Goal: Transaction & Acquisition: Book appointment/travel/reservation

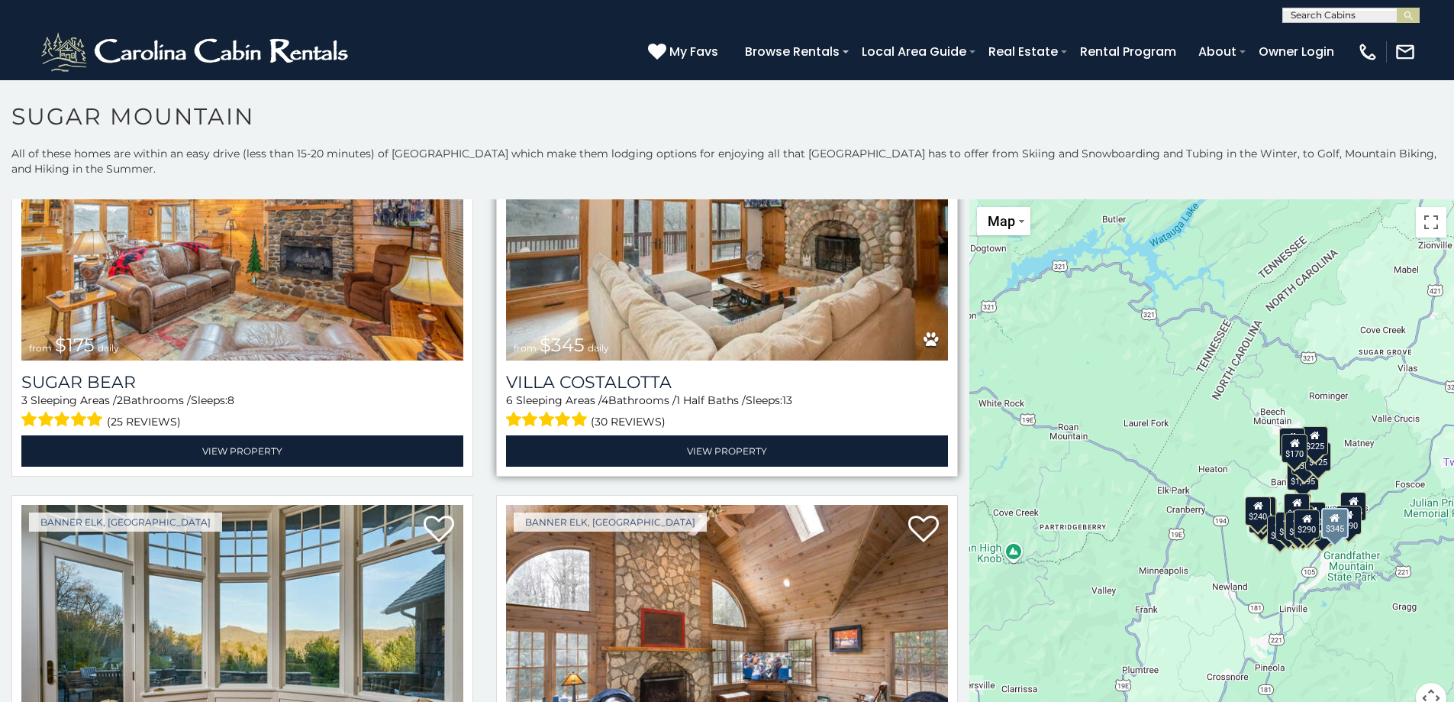
scroll to position [2825, 0]
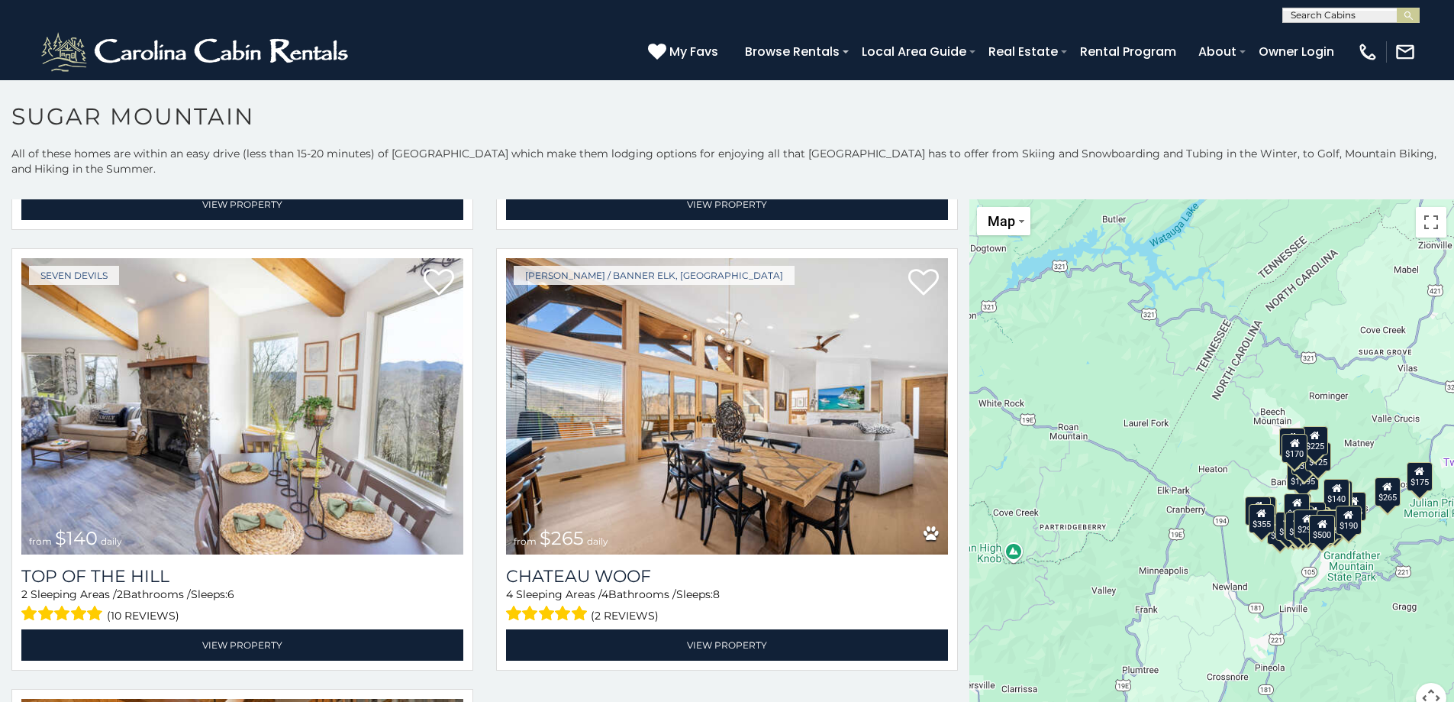
scroll to position [6963, 0]
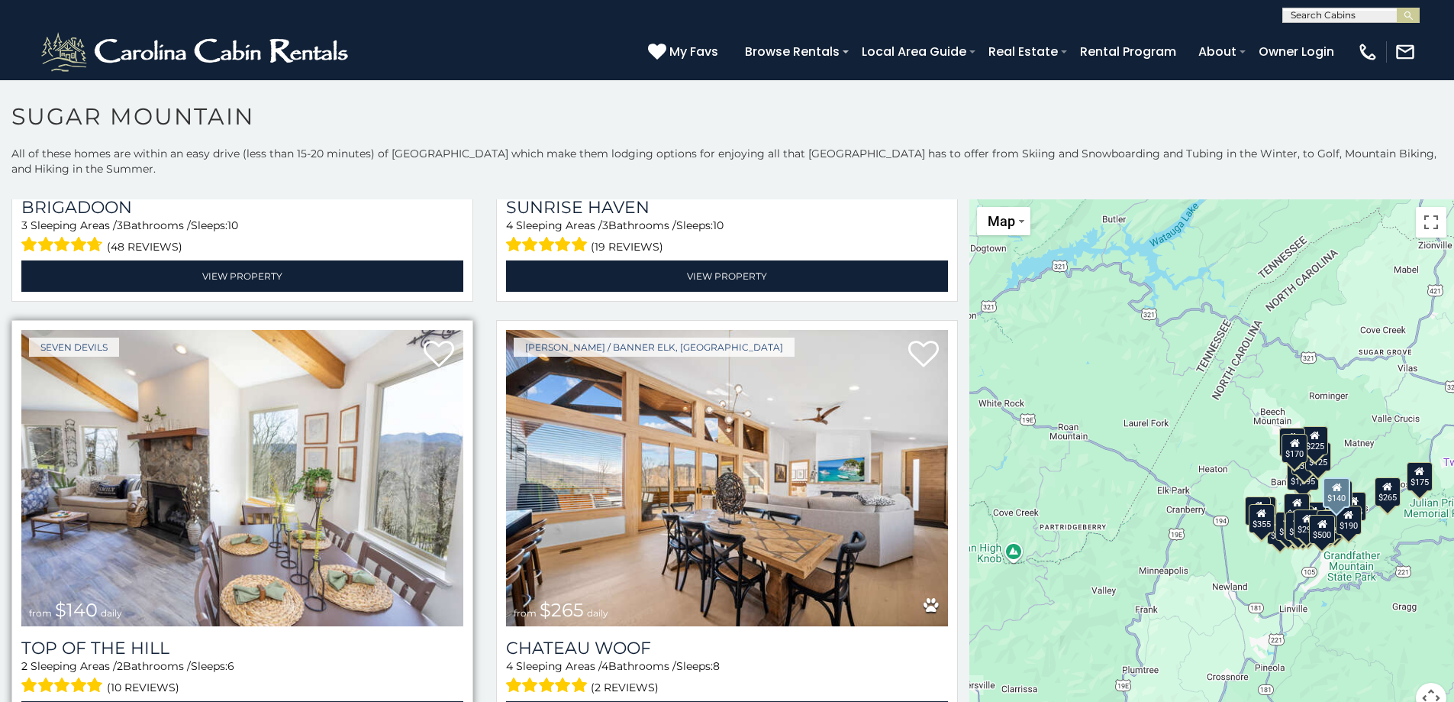
click at [394, 413] on img at bounding box center [242, 478] width 442 height 296
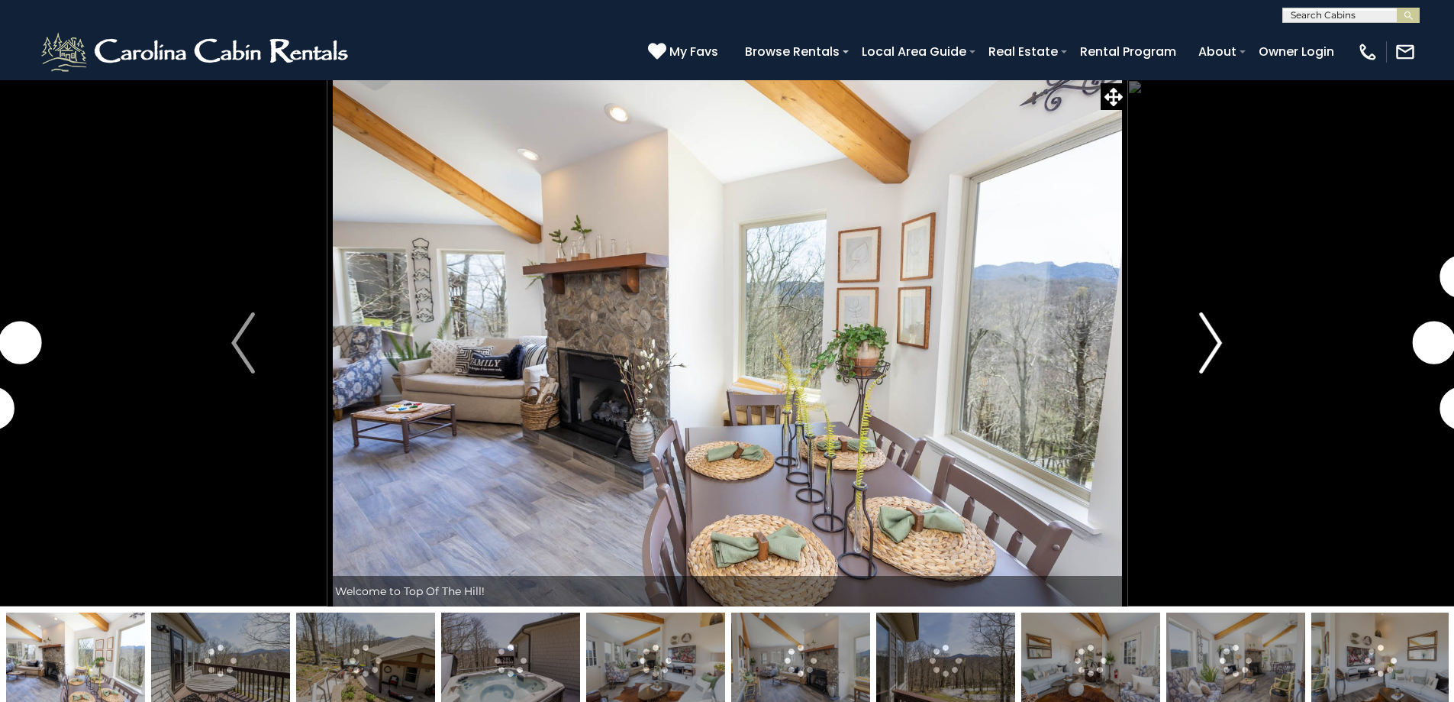
click at [1209, 353] on img "Next" at bounding box center [1210, 342] width 23 height 61
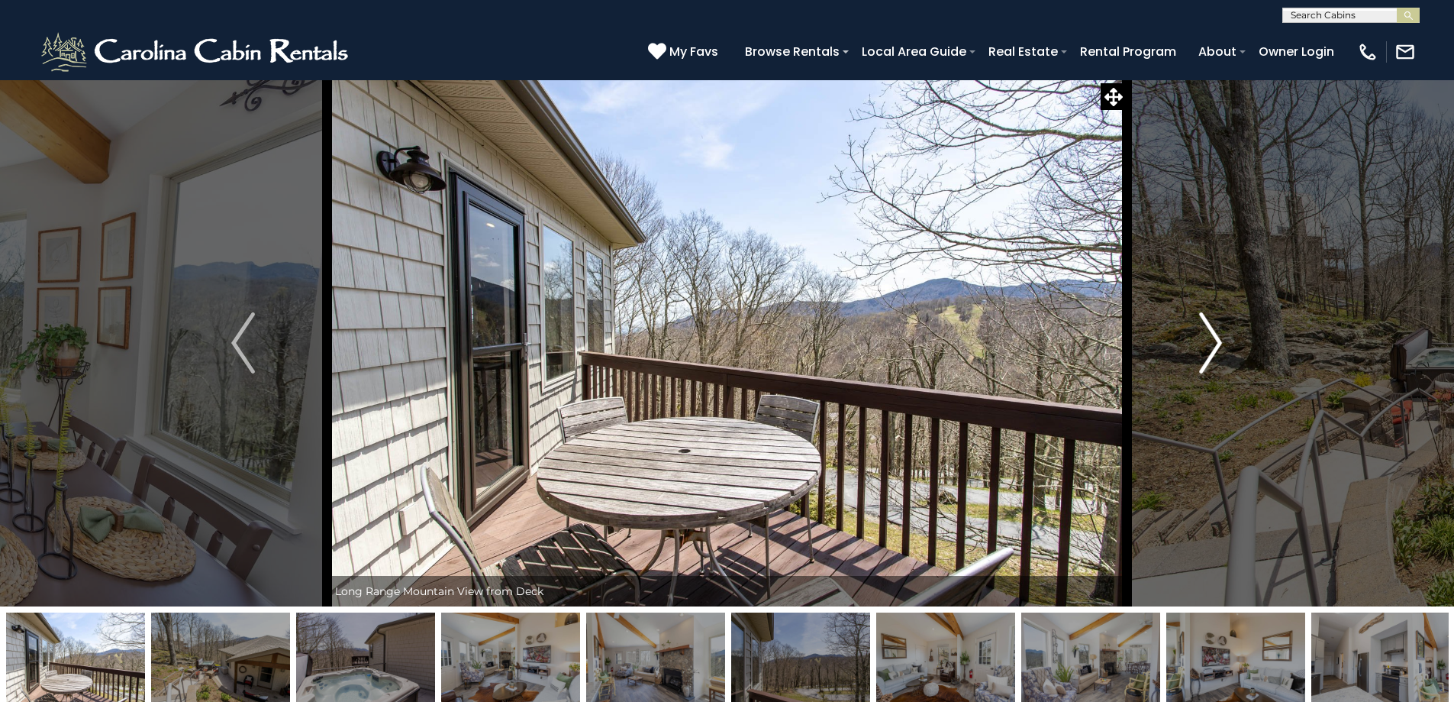
click at [1209, 353] on img "Next" at bounding box center [1210, 342] width 23 height 61
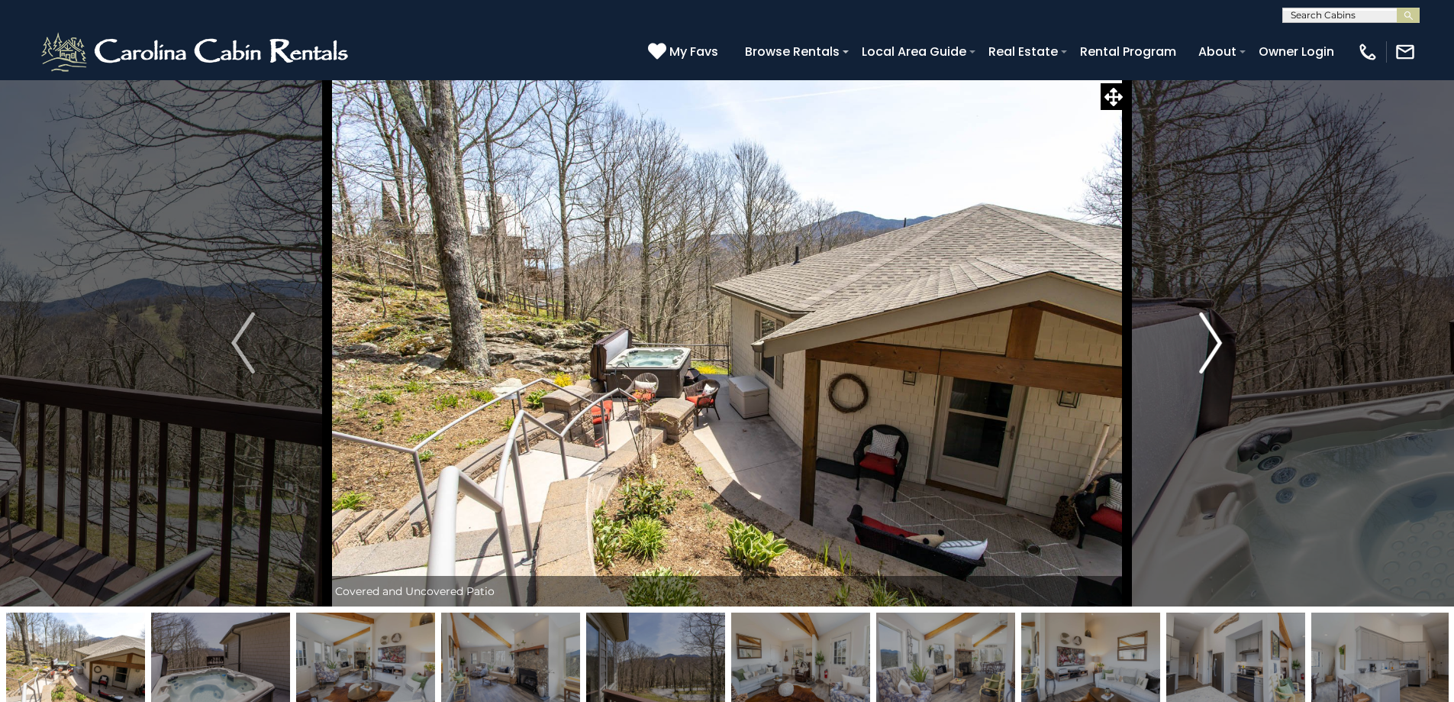
click at [1209, 353] on img "Next" at bounding box center [1210, 342] width 23 height 61
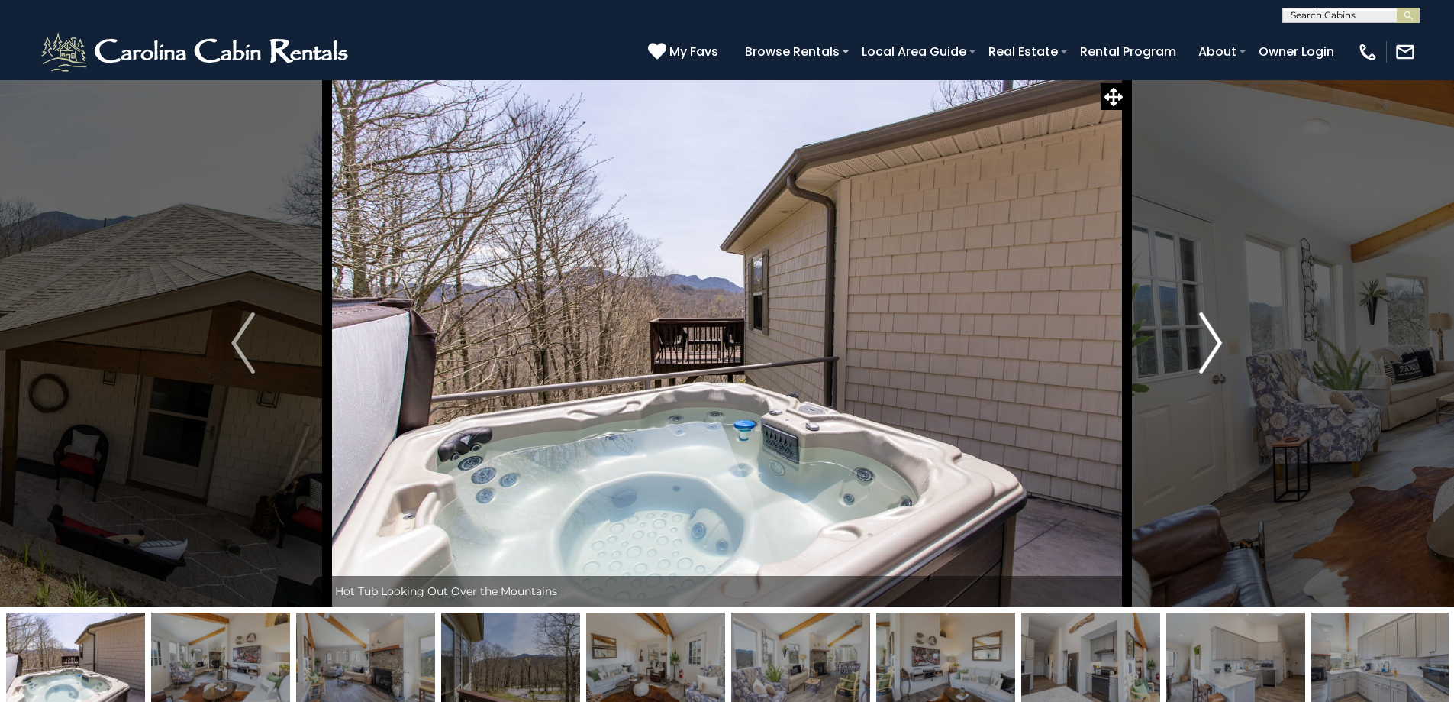
click at [1209, 353] on img "Next" at bounding box center [1210, 342] width 23 height 61
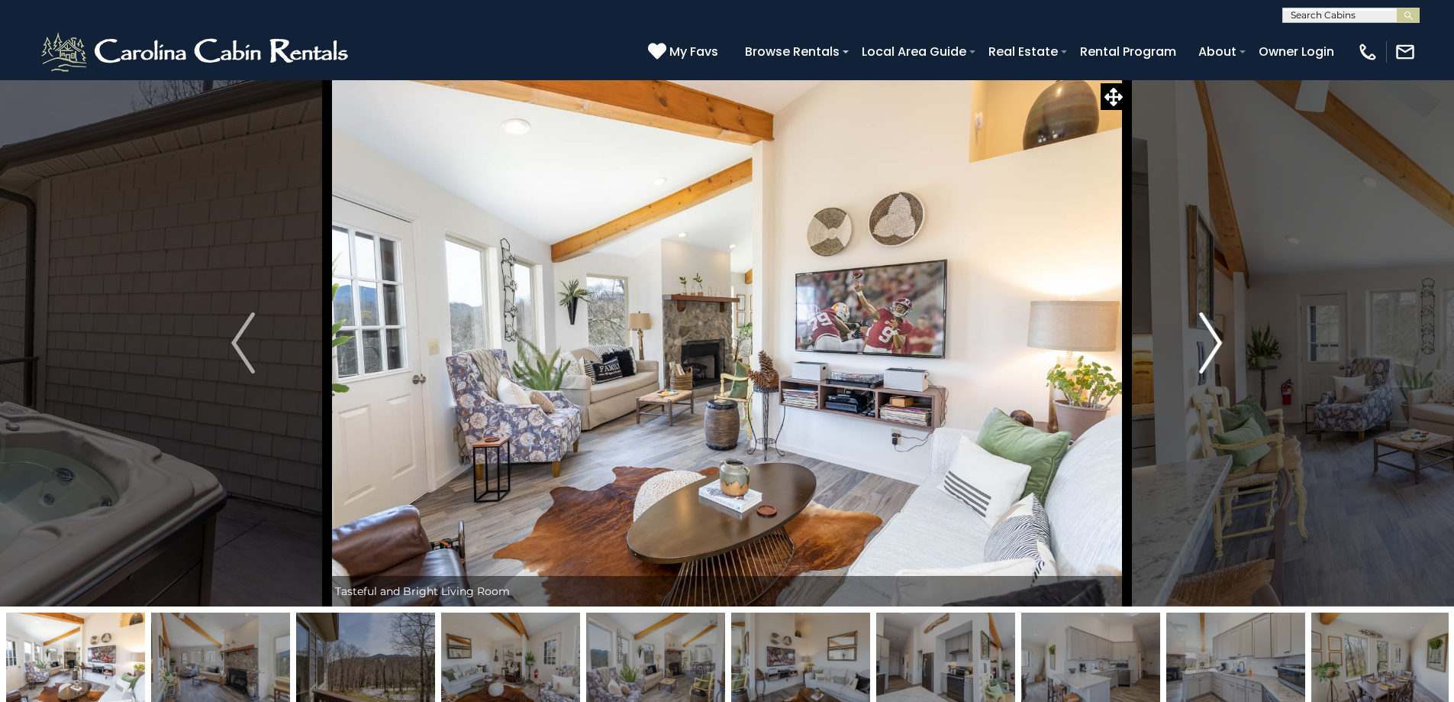
click at [1209, 353] on img "Next" at bounding box center [1210, 342] width 23 height 61
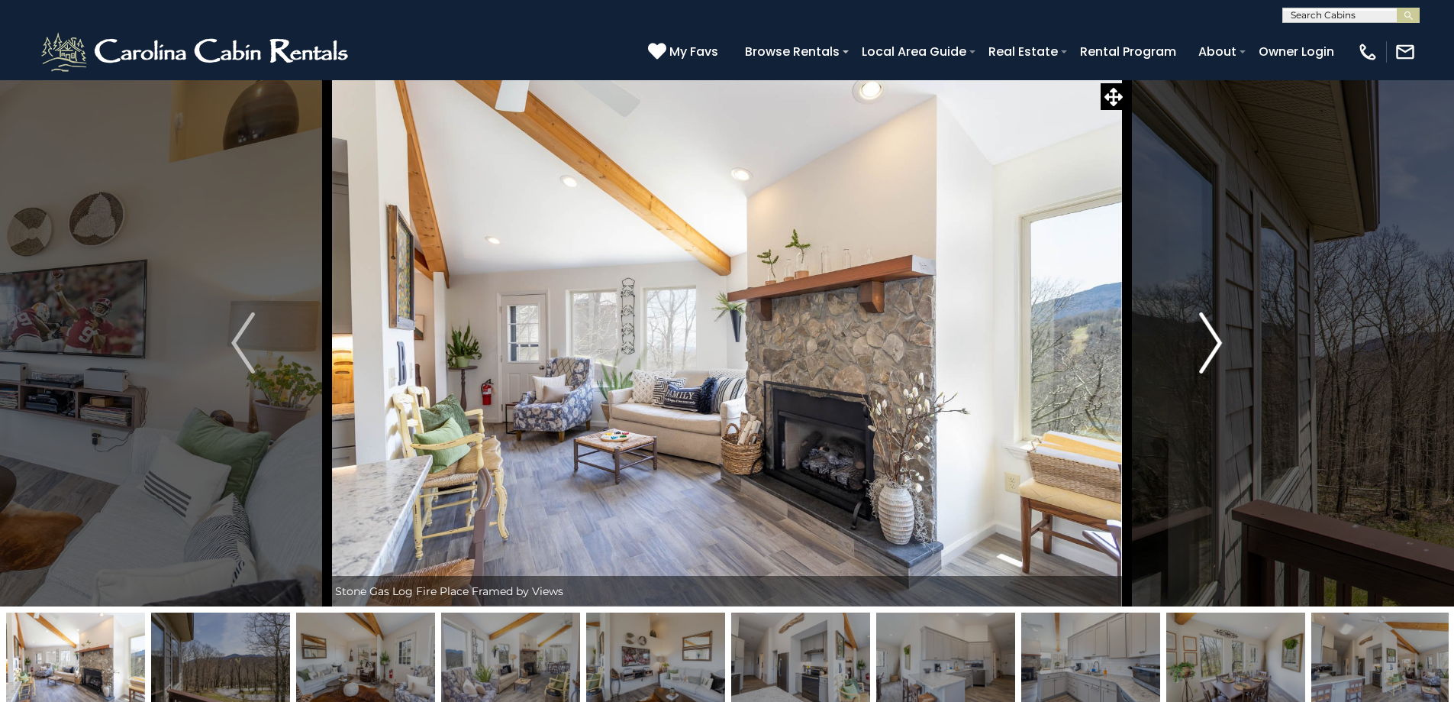
click at [1209, 353] on img "Next" at bounding box center [1210, 342] width 23 height 61
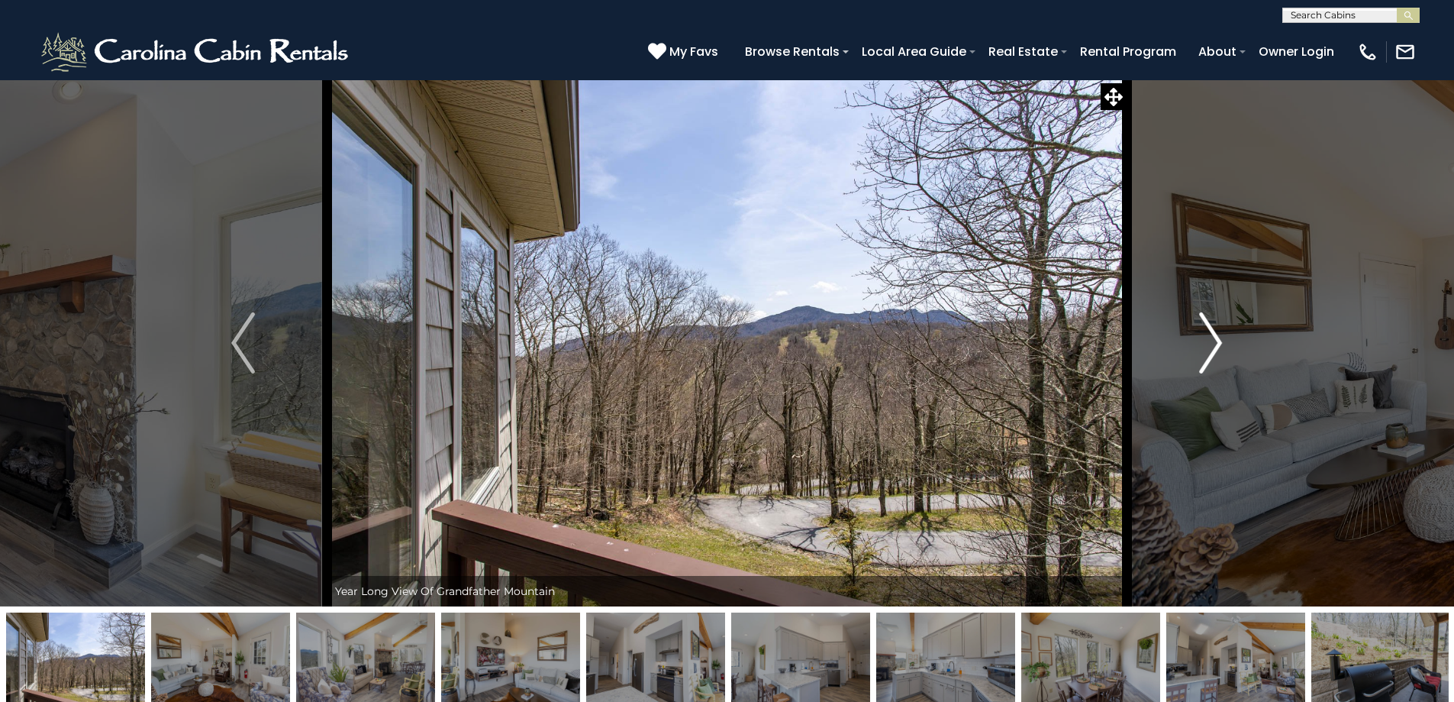
click at [1209, 353] on img "Next" at bounding box center [1210, 342] width 23 height 61
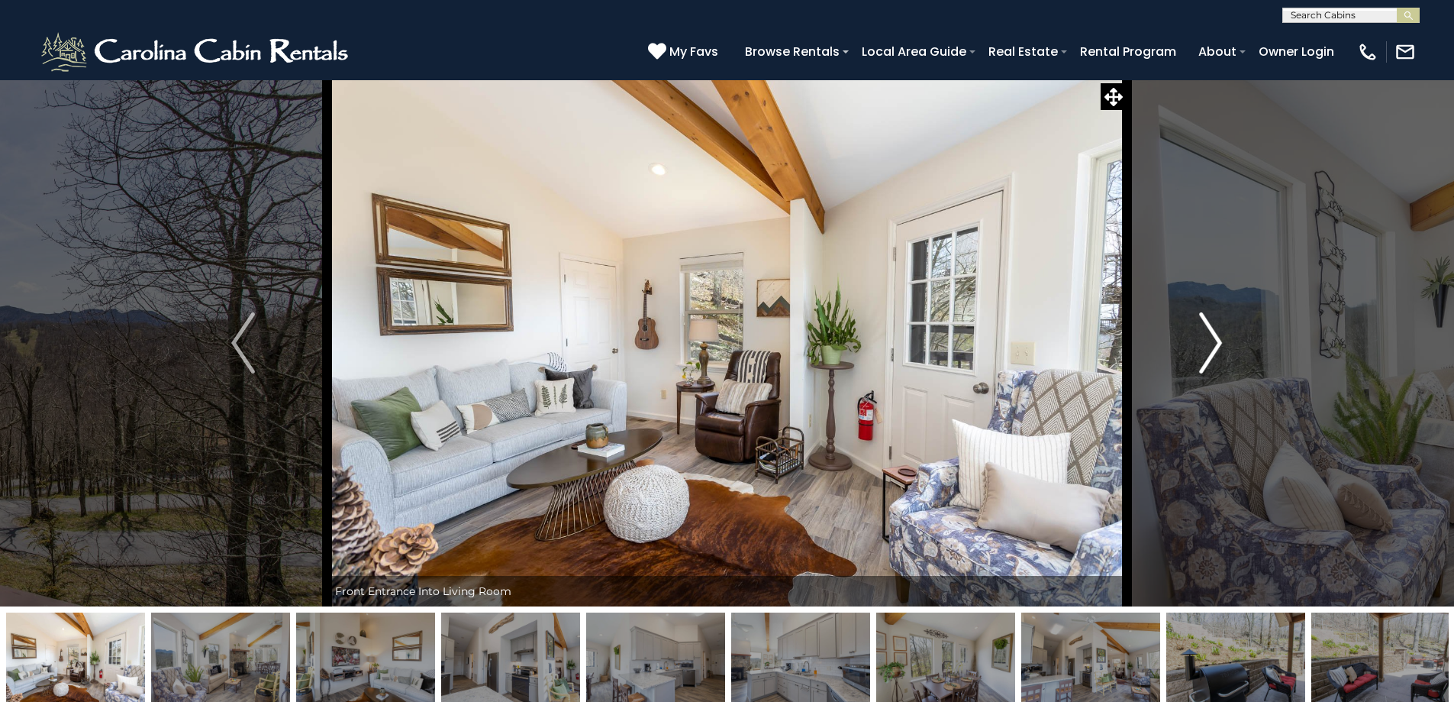
click at [1208, 347] on img "Next" at bounding box center [1210, 342] width 23 height 61
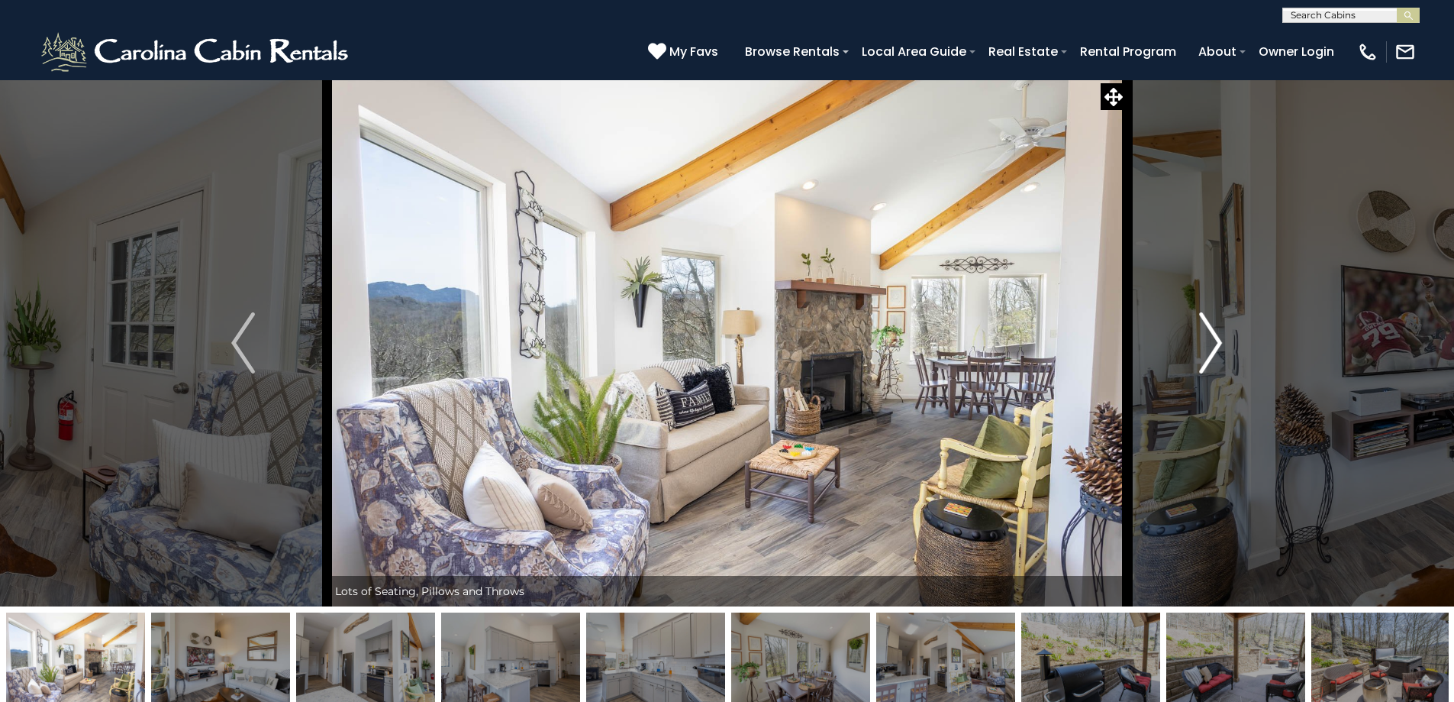
click at [1208, 347] on img "Next" at bounding box center [1210, 342] width 23 height 61
